Goal: Task Accomplishment & Management: Manage account settings

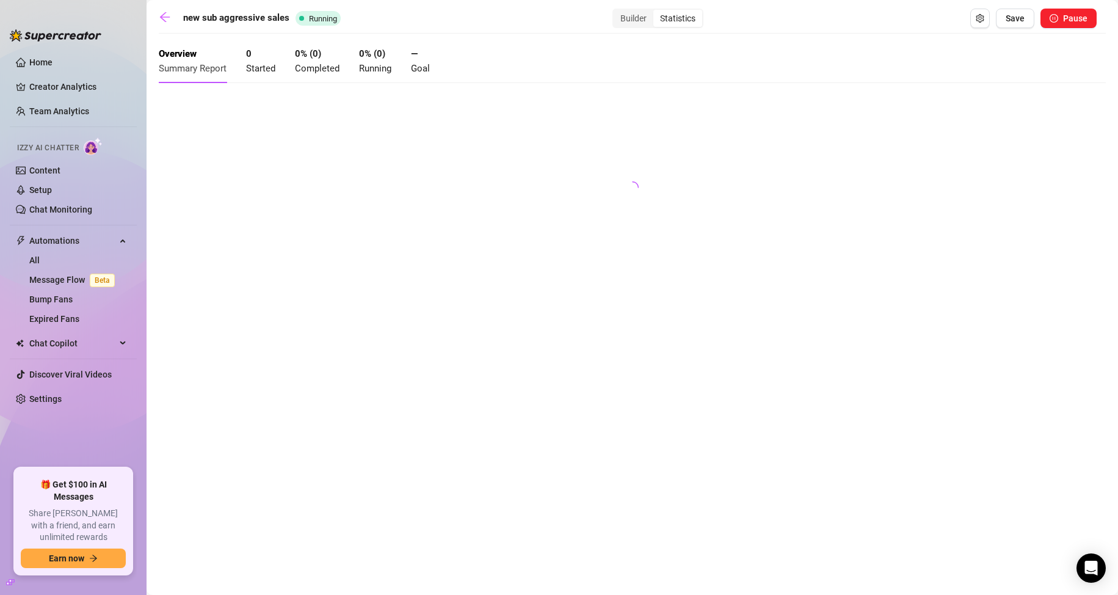
click at [996, 197] on div at bounding box center [632, 184] width 947 height 183
click at [172, 16] on link at bounding box center [168, 18] width 18 height 15
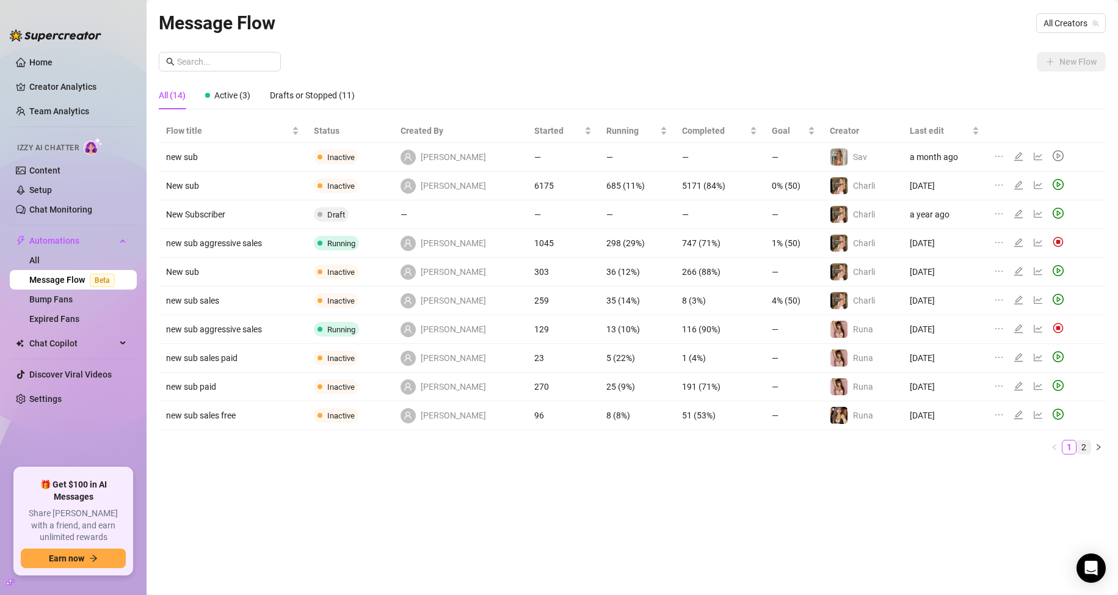
click at [1082, 451] on link "2" at bounding box center [1083, 446] width 13 height 13
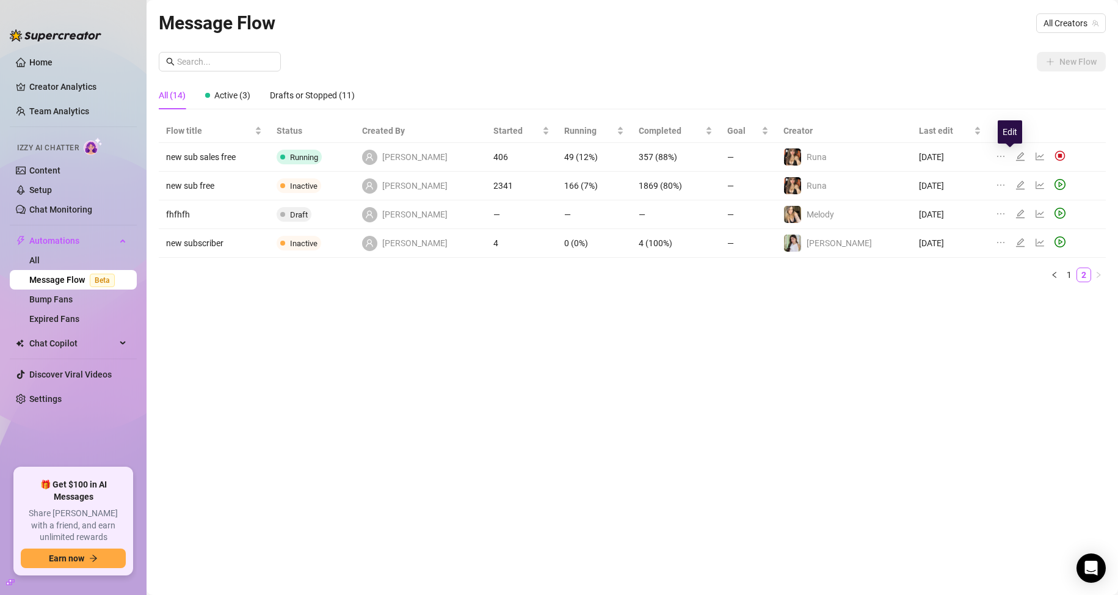
click at [1016, 155] on icon "edit" at bounding box center [1020, 156] width 9 height 9
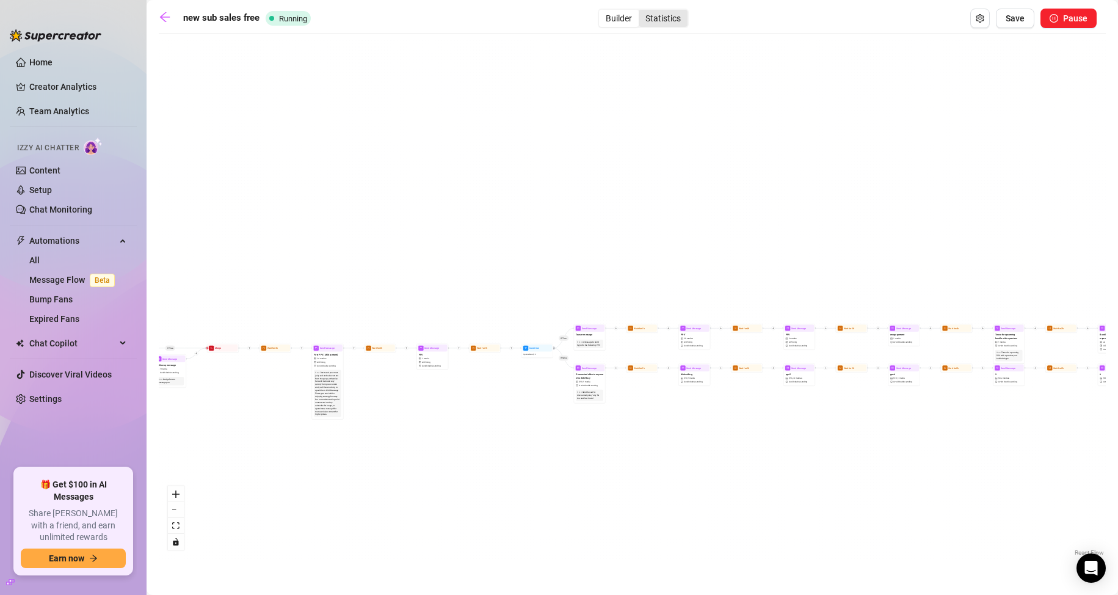
click at [661, 24] on div "Statistics" at bounding box center [662, 18] width 49 height 17
click at [642, 12] on input "Statistics" at bounding box center [642, 12] width 0 height 0
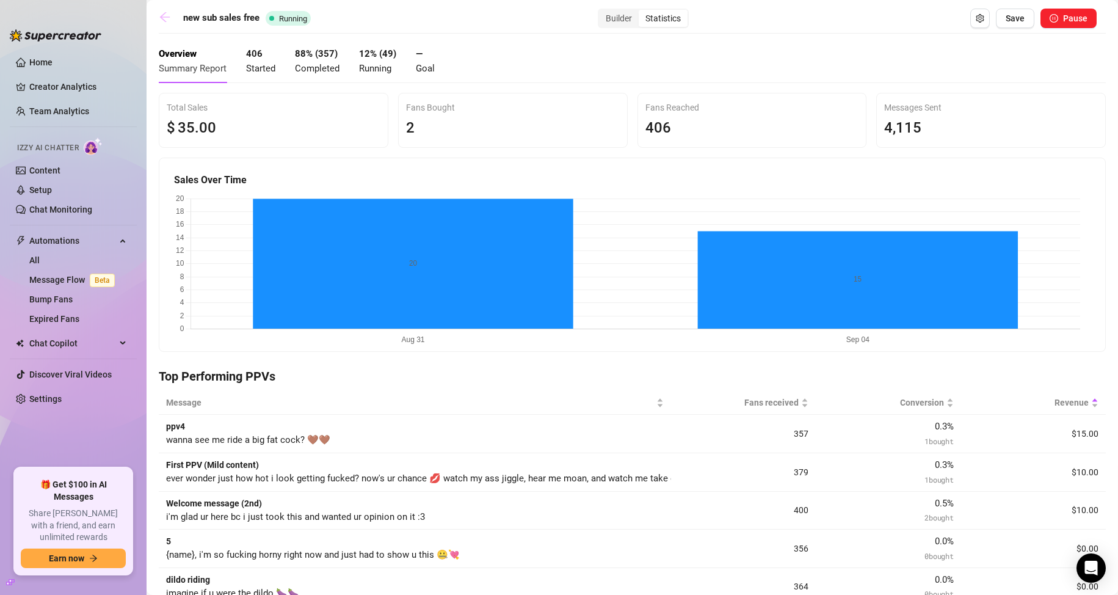
click at [167, 15] on icon "arrow-left" at bounding box center [165, 17] width 12 height 12
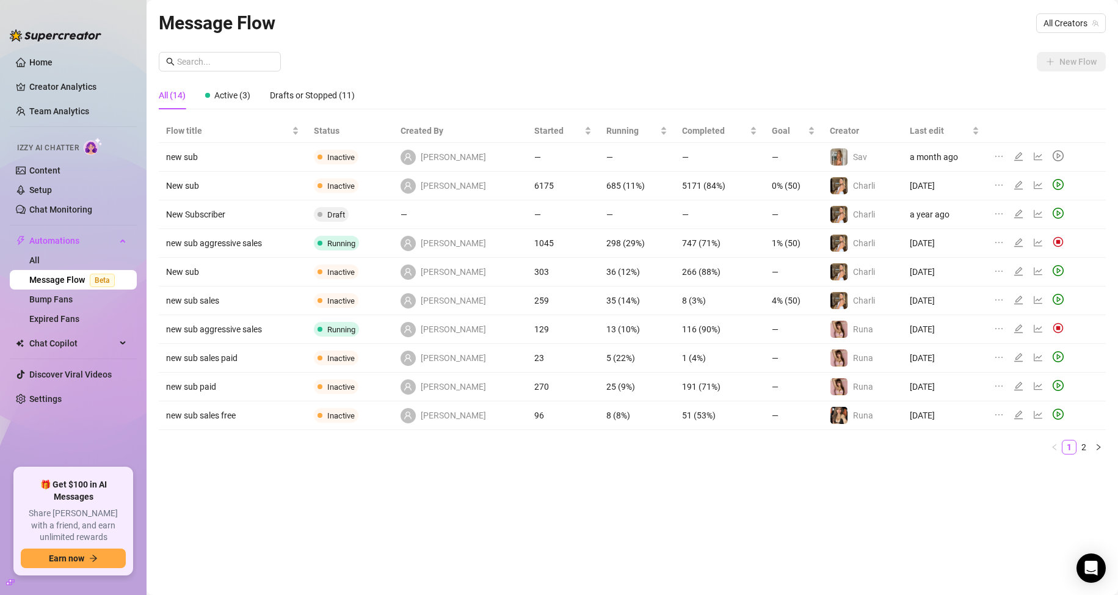
click at [1013, 327] on icon "edit" at bounding box center [1018, 329] width 10 height 10
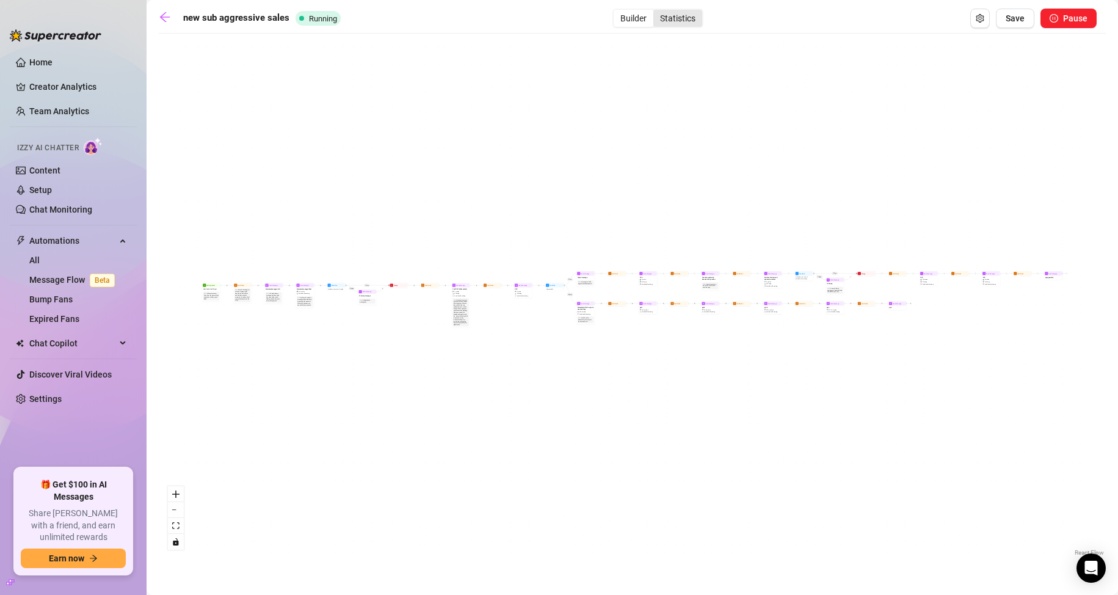
click at [672, 13] on div "Statistics" at bounding box center [677, 18] width 49 height 17
click at [656, 12] on input "Statistics" at bounding box center [656, 12] width 0 height 0
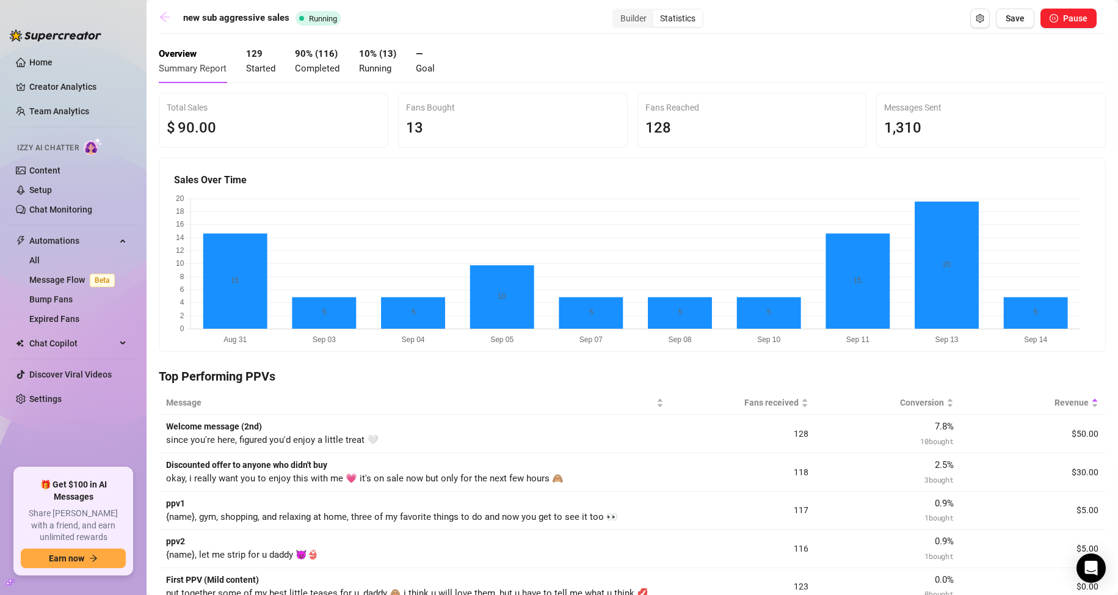
click at [161, 20] on icon "arrow-left" at bounding box center [165, 17] width 12 height 12
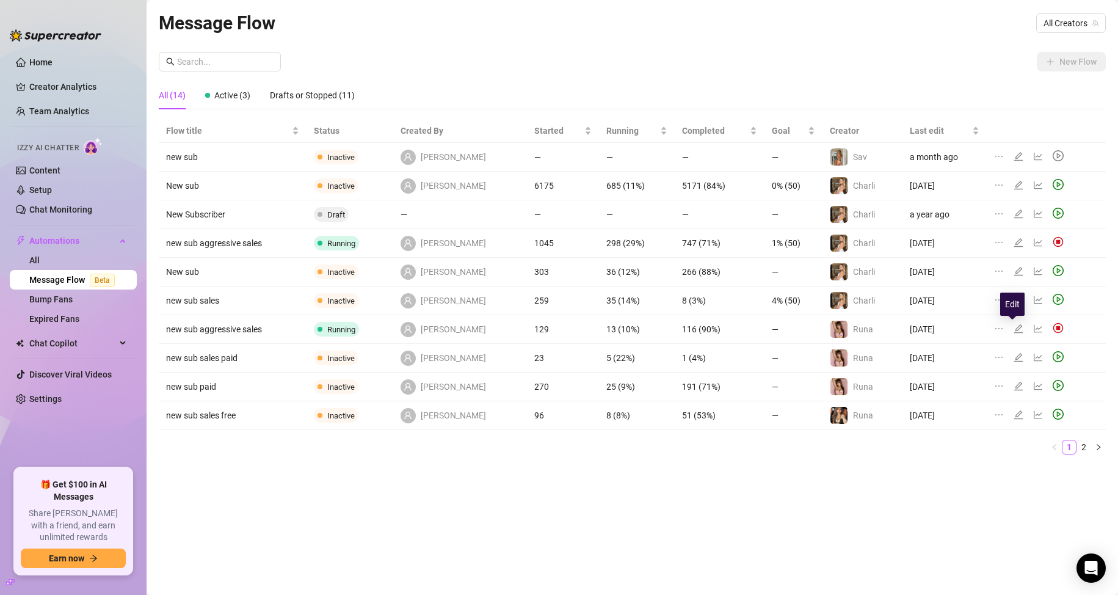
click at [1013, 327] on icon "edit" at bounding box center [1018, 329] width 10 height 10
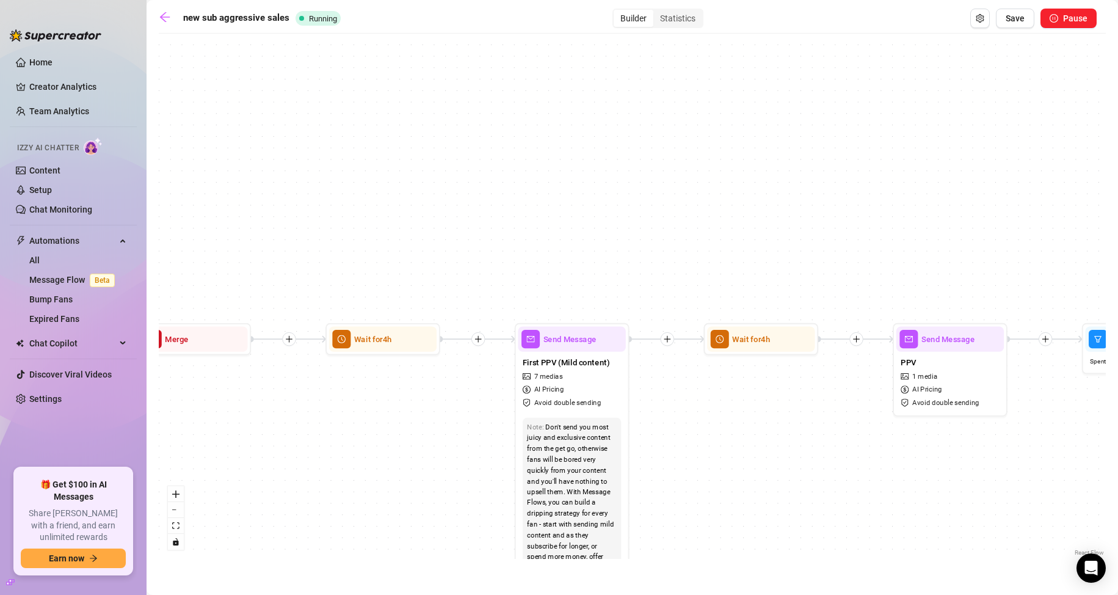
drag, startPoint x: 447, startPoint y: 222, endPoint x: 923, endPoint y: 120, distance: 486.9
click at [915, 120] on div "If True If True If False If True If False If False Send Message pp5 Wait for 2h…" at bounding box center [632, 299] width 947 height 519
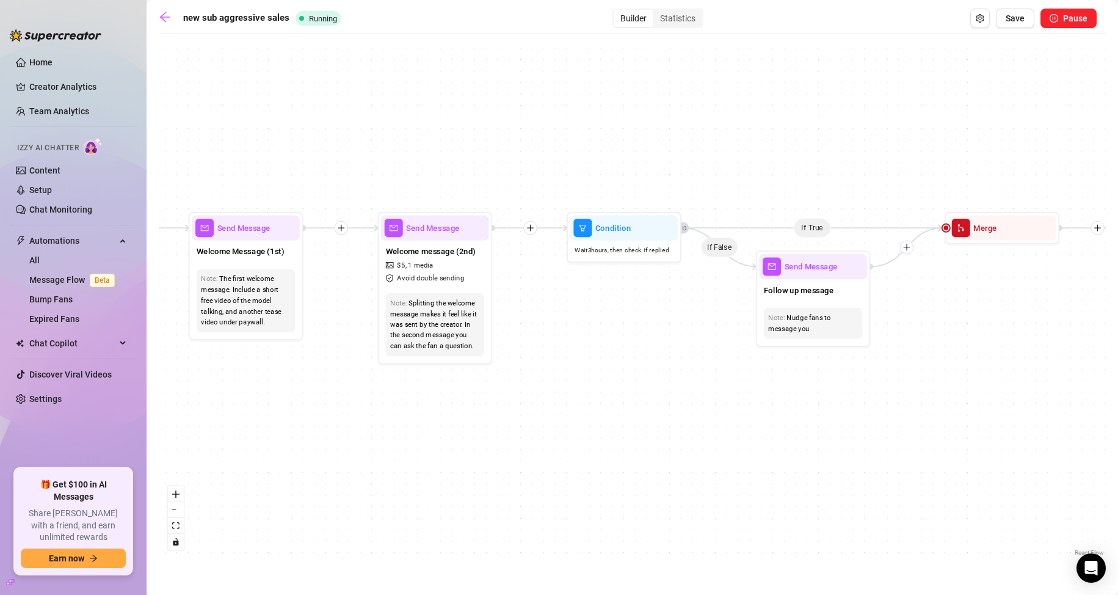
drag, startPoint x: 338, startPoint y: 378, endPoint x: 830, endPoint y: 371, distance: 491.4
click at [829, 371] on div "If True If True If False If True If False If False Send Message pp5 Wait for 2h…" at bounding box center [632, 299] width 947 height 519
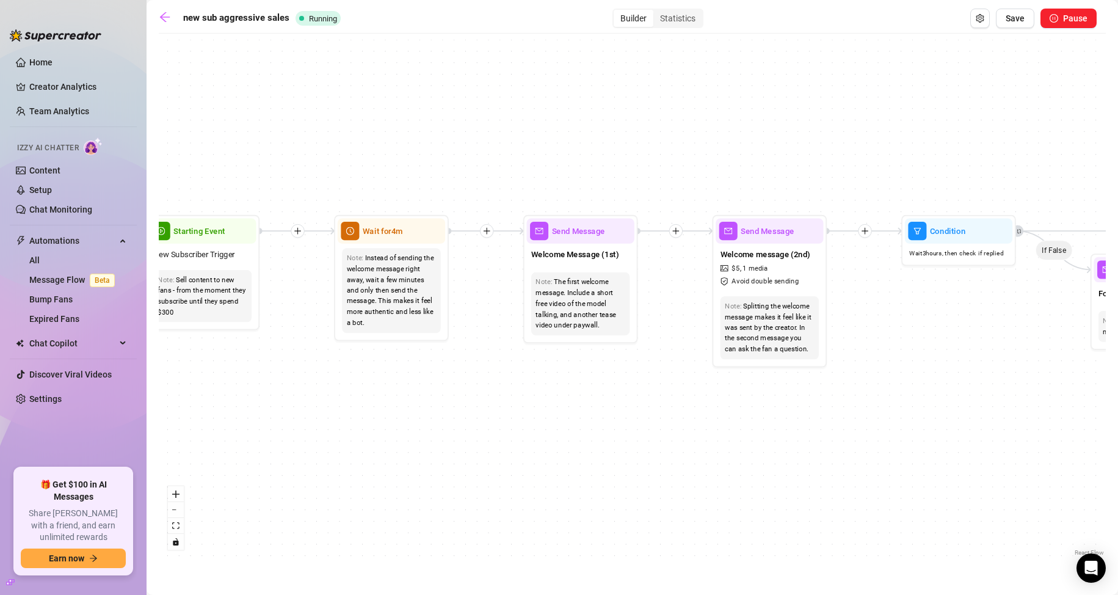
drag, startPoint x: 491, startPoint y: 390, endPoint x: 637, endPoint y: 388, distance: 146.5
click at [637, 388] on div "If True If True If False If True If False If False Send Message pp5 Wait for 2h…" at bounding box center [632, 299] width 947 height 519
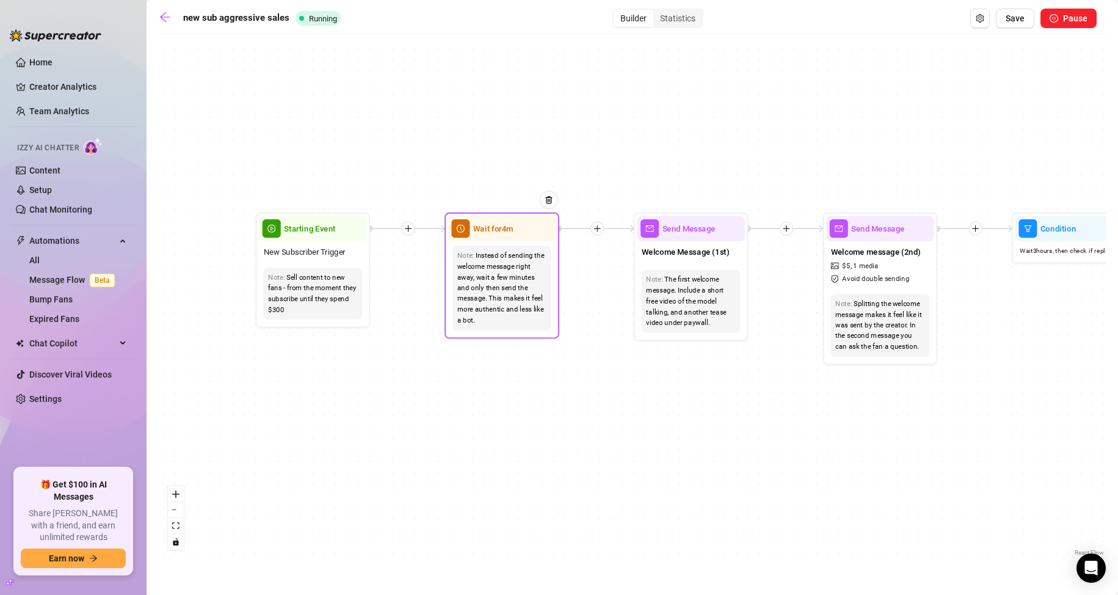
click at [513, 295] on div "Instead of sending the welcome message right away, wait a few minutes and only …" at bounding box center [501, 288] width 89 height 76
click at [509, 232] on span "Wait for 4m" at bounding box center [493, 228] width 40 height 13
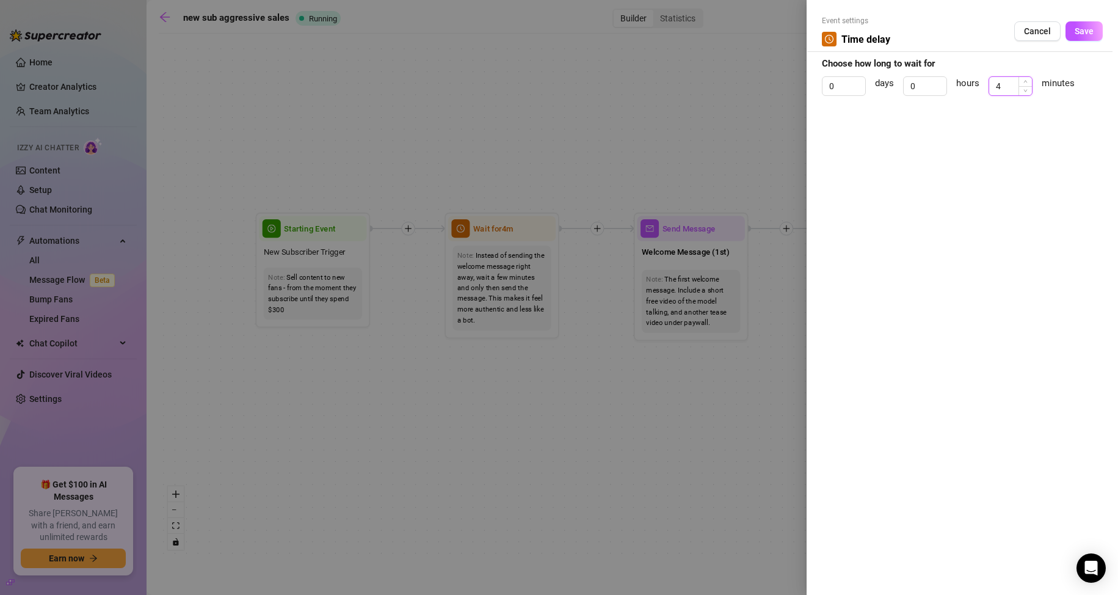
drag, startPoint x: 1008, startPoint y: 84, endPoint x: 995, endPoint y: 84, distance: 13.4
click at [995, 84] on input "4" at bounding box center [1010, 86] width 43 height 18
type input "3"
click at [1090, 33] on span "Save" at bounding box center [1083, 31] width 19 height 10
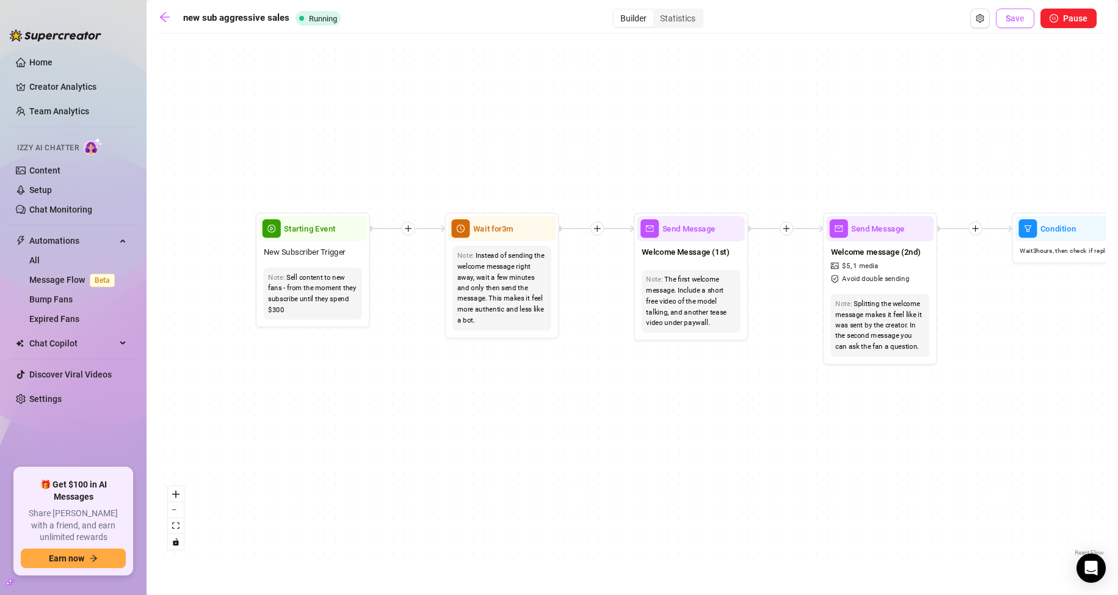
click at [1008, 17] on span "Save" at bounding box center [1014, 18] width 19 height 10
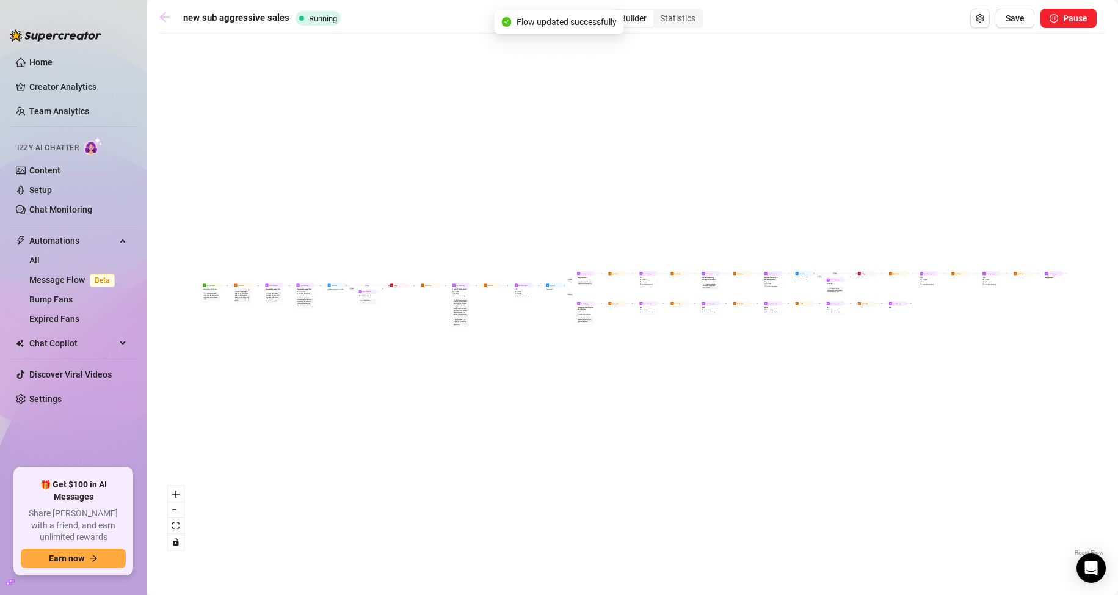
click at [164, 16] on icon "arrow-left" at bounding box center [165, 17] width 12 height 12
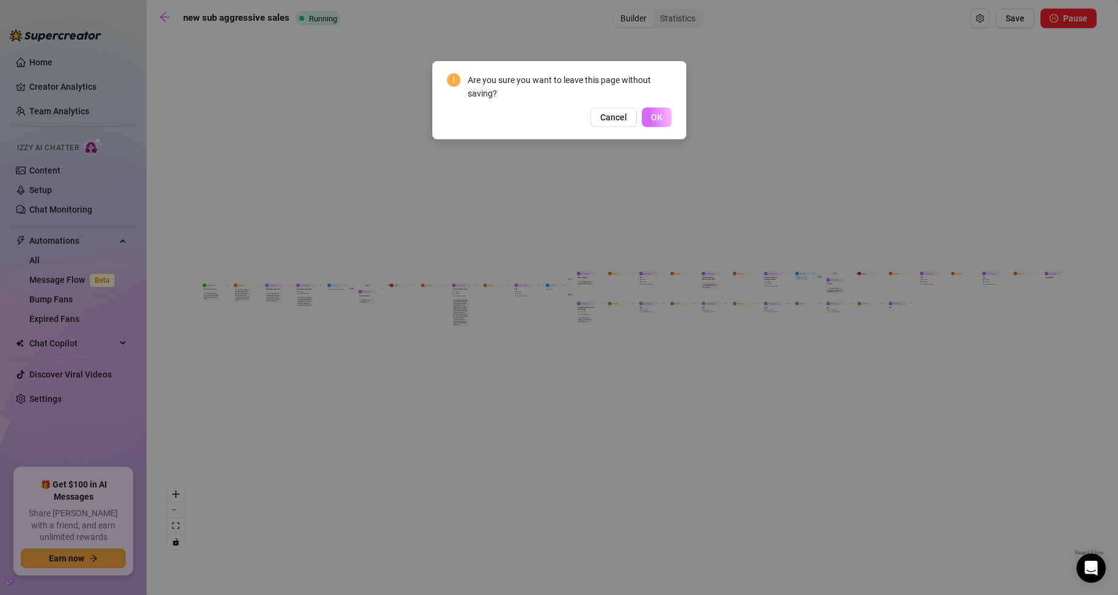
click at [659, 118] on span "OK" at bounding box center [657, 117] width 12 height 10
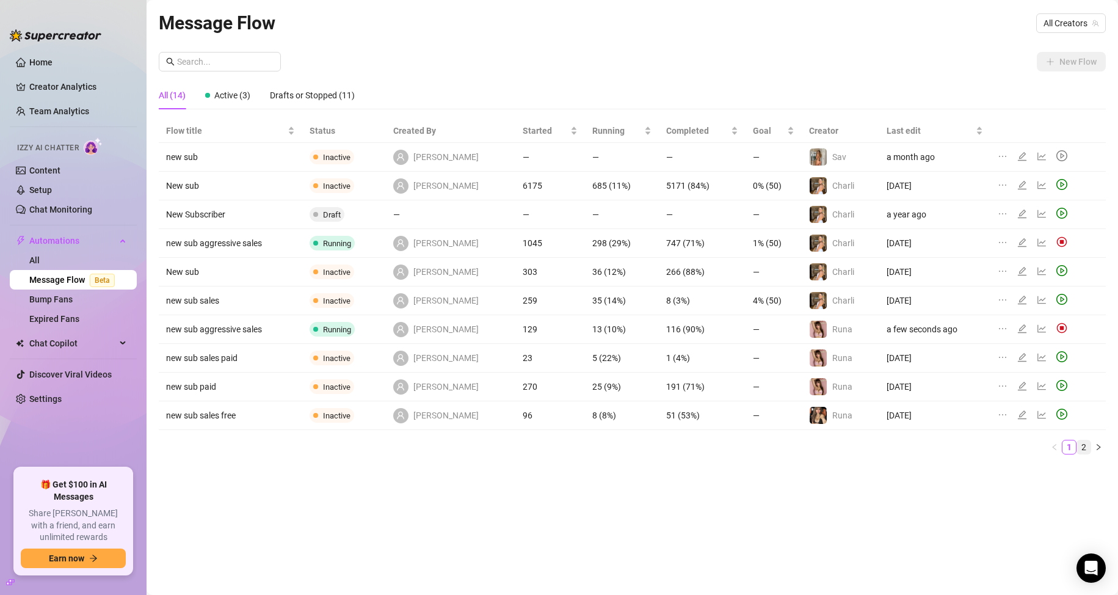
click at [1085, 446] on link "2" at bounding box center [1083, 446] width 13 height 13
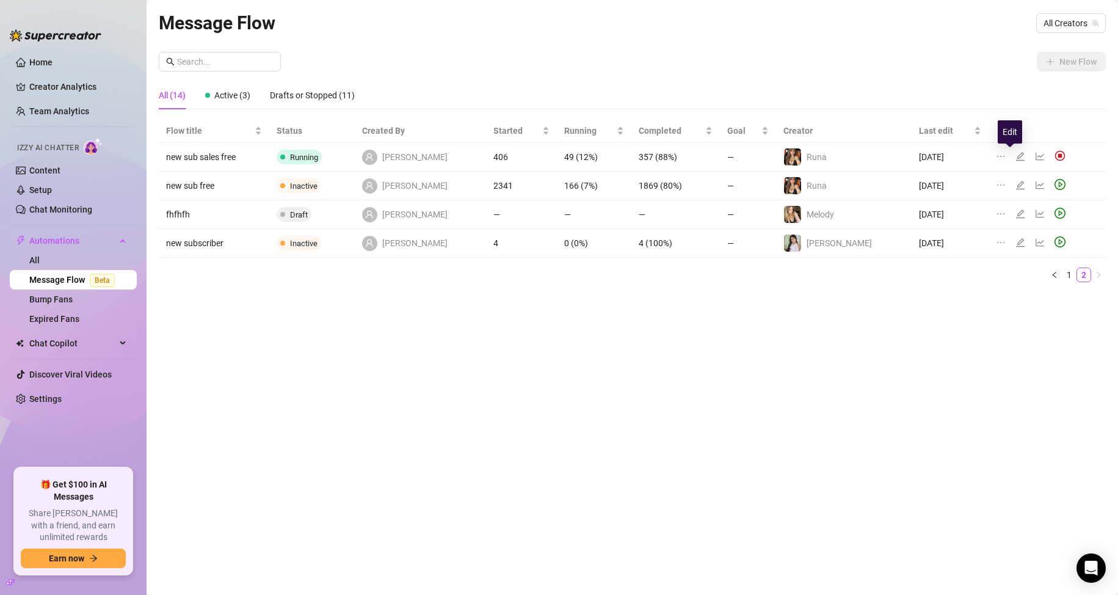
click at [1016, 156] on icon "edit" at bounding box center [1020, 156] width 9 height 9
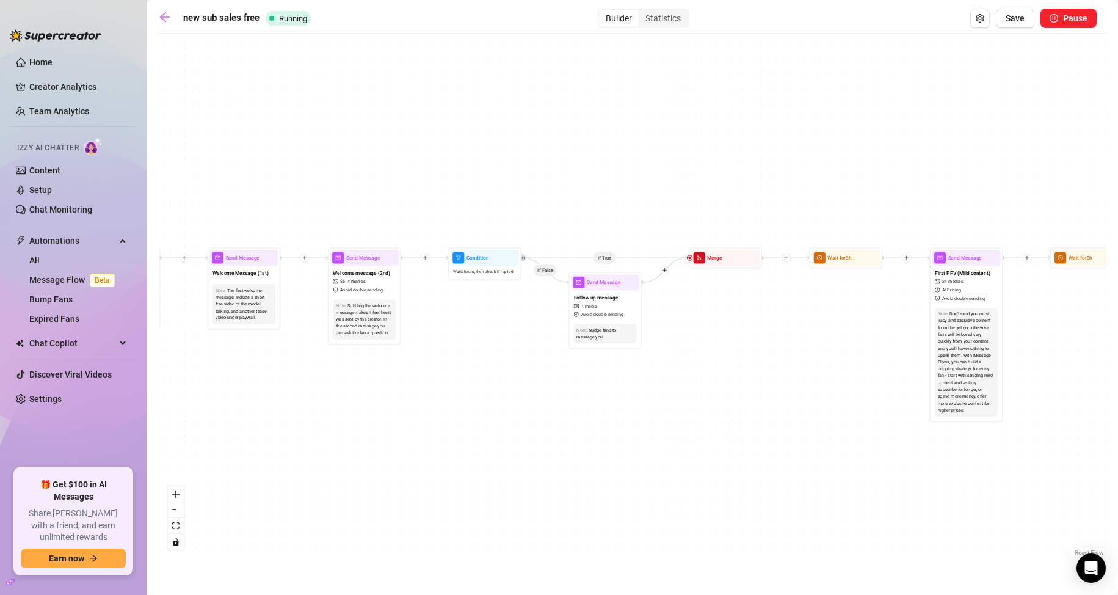
drag, startPoint x: 323, startPoint y: 264, endPoint x: 790, endPoint y: 134, distance: 485.3
click at [787, 135] on div "If True If True If False If True If False If False Wait for 1h Send Message 6 $…" at bounding box center [632, 299] width 947 height 519
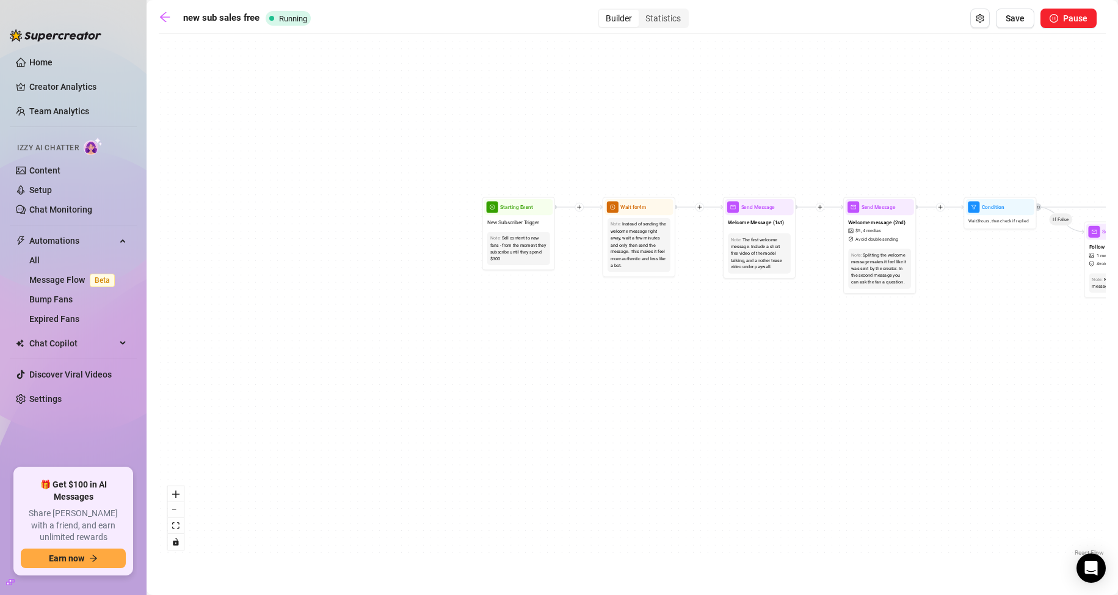
drag, startPoint x: 330, startPoint y: 356, endPoint x: 717, endPoint y: 341, distance: 387.3
click at [717, 341] on div "If True If True If False If True If False If False Wait for 1h Send Message 6 $…" at bounding box center [632, 299] width 947 height 519
click at [660, 246] on div "Instead of sending the welcome message right away, wait a few minutes and only …" at bounding box center [638, 245] width 57 height 48
click at [646, 208] on span "Wait for 4m" at bounding box center [633, 207] width 26 height 8
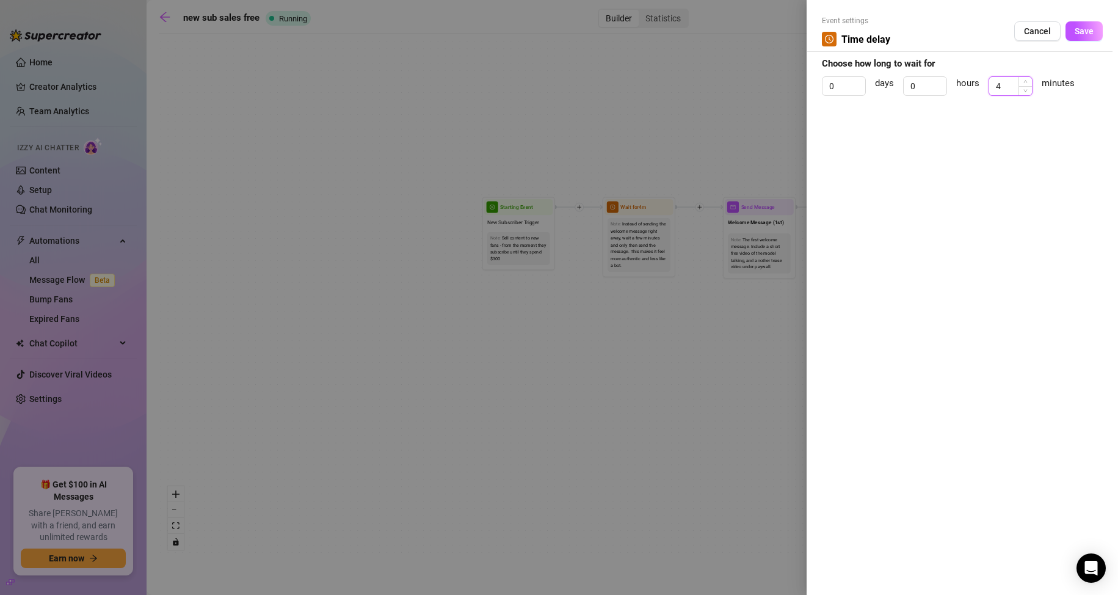
drag, startPoint x: 1003, startPoint y: 83, endPoint x: 1008, endPoint y: 89, distance: 7.4
click at [994, 85] on input "4" at bounding box center [1010, 86] width 43 height 18
type input "3"
click at [1070, 32] on button "Save" at bounding box center [1083, 31] width 37 height 20
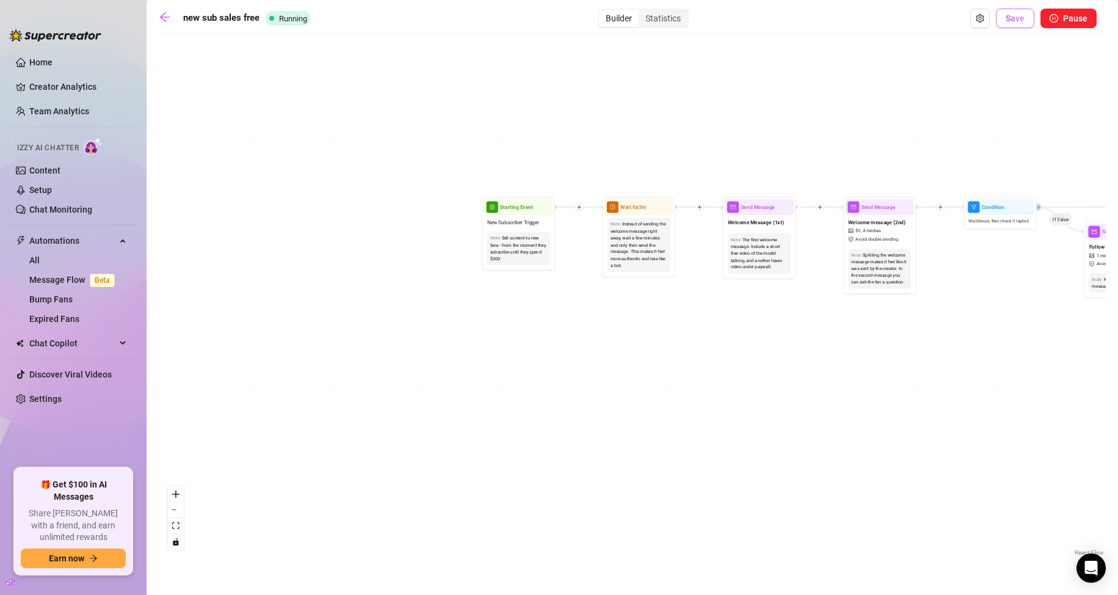
click at [1024, 13] on span "Save" at bounding box center [1014, 18] width 19 height 10
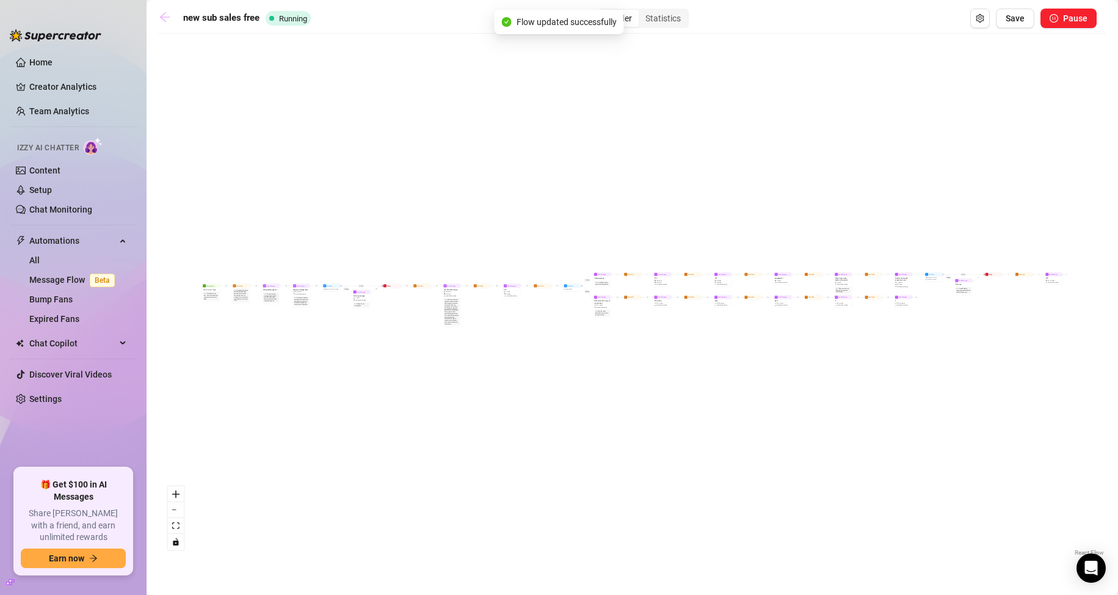
click at [167, 18] on icon "arrow-left" at bounding box center [165, 17] width 12 height 12
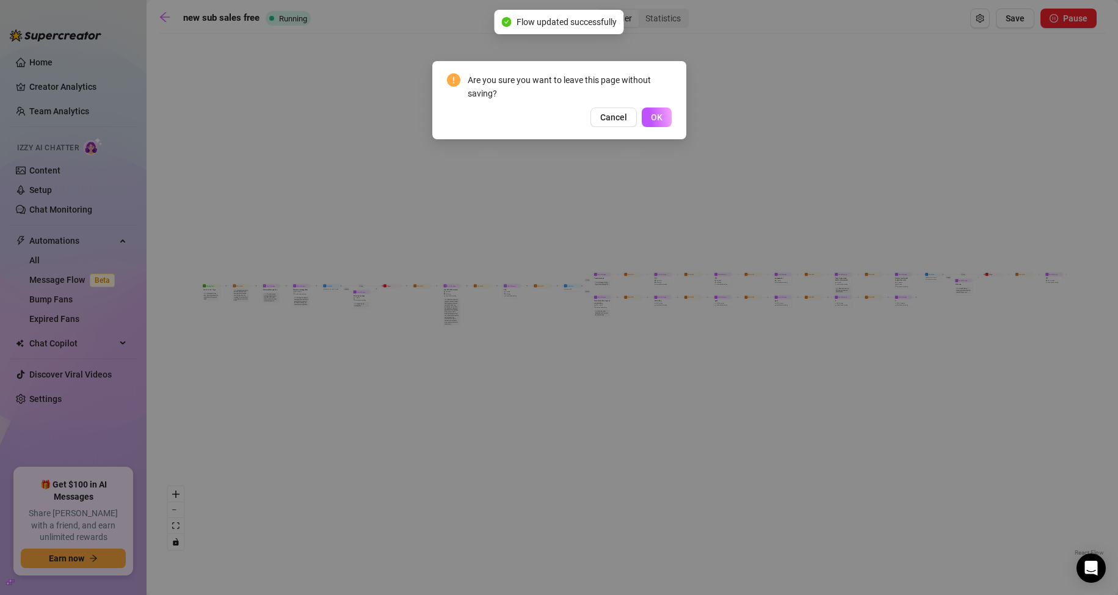
click at [653, 111] on button "OK" at bounding box center [657, 117] width 30 height 20
